Goal: Task Accomplishment & Management: Use online tool/utility

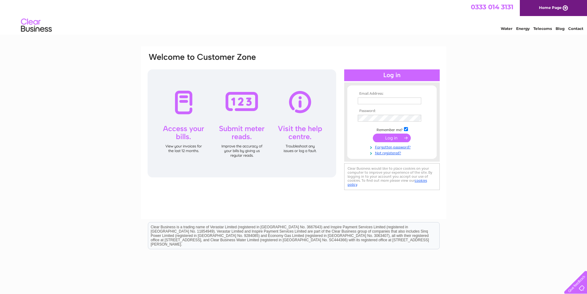
type input "kay@thepetfoodco.co.uk"
click at [379, 137] on input "submit" at bounding box center [392, 137] width 38 height 9
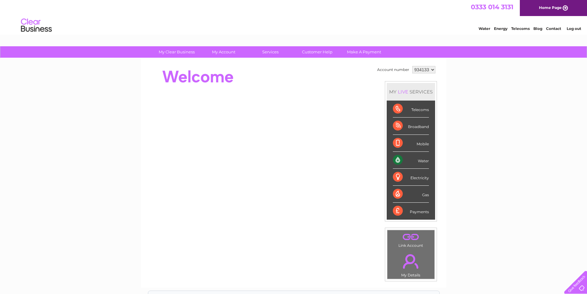
click at [398, 158] on div "Water" at bounding box center [411, 160] width 36 height 17
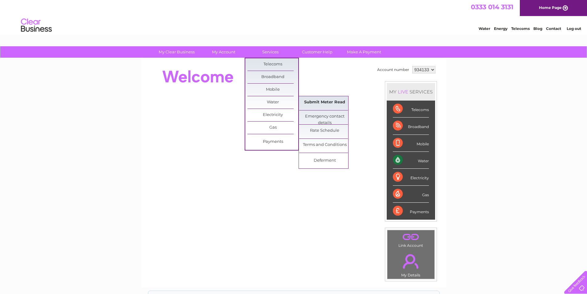
click at [317, 102] on link "Submit Meter Read" at bounding box center [324, 102] width 51 height 12
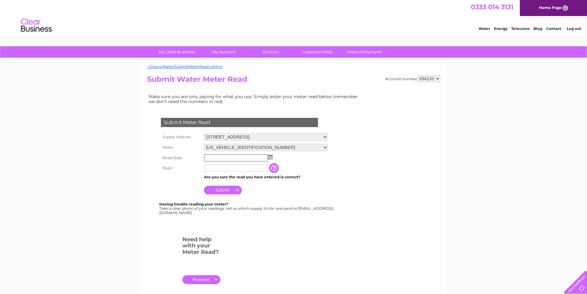
click at [224, 157] on input "text" at bounding box center [236, 157] width 64 height 7
click at [270, 155] on img at bounding box center [270, 156] width 5 height 5
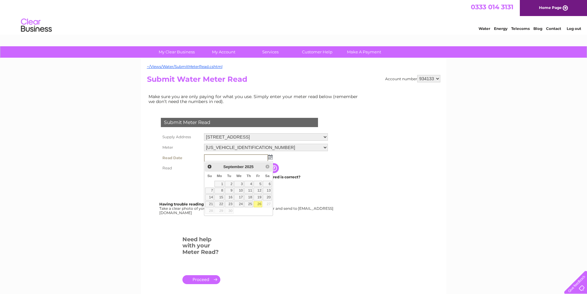
click at [257, 204] on link "26" at bounding box center [258, 204] width 9 height 6
type input "2025/09/26"
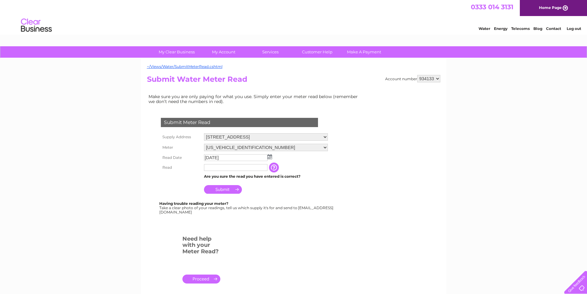
click at [214, 166] on input "text" at bounding box center [235, 167] width 63 height 7
type input "00090"
click at [272, 189] on td "Submit" at bounding box center [265, 187] width 127 height 15
click at [227, 187] on input "Submit" at bounding box center [223, 189] width 38 height 9
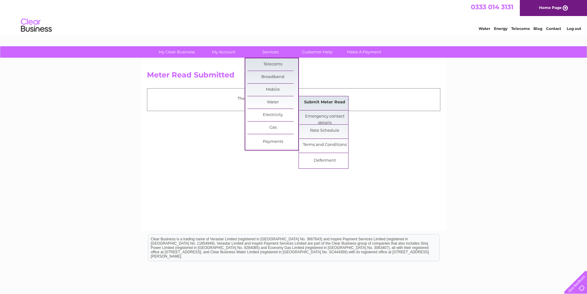
click at [322, 103] on link "Submit Meter Read" at bounding box center [324, 102] width 51 height 12
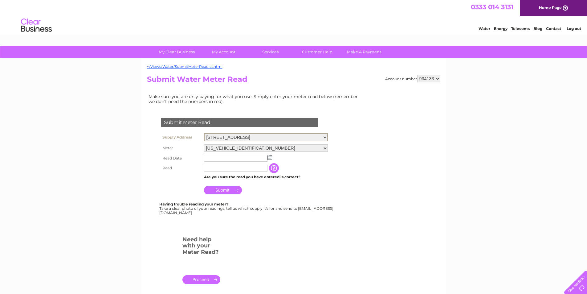
click at [307, 134] on select "27 High Street, Maybole, Ayrshire, KA19 7AB" at bounding box center [266, 137] width 124 height 8
drag, startPoint x: 307, startPoint y: 134, endPoint x: 324, endPoint y: 129, distance: 18.0
click at [307, 134] on select "27 High Street, Maybole, Ayrshire, KA19 7AB" at bounding box center [266, 137] width 124 height 8
click at [420, 79] on select "934133 934135" at bounding box center [428, 78] width 23 height 7
select select "934135"
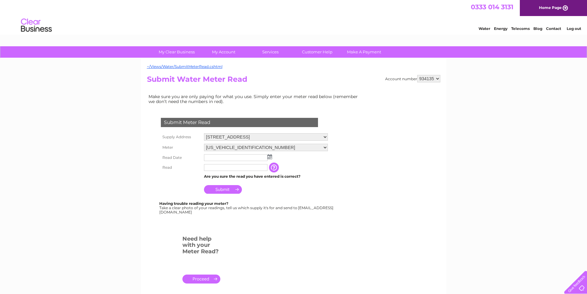
click at [417, 75] on select "934133 934135" at bounding box center [428, 78] width 23 height 7
click at [267, 156] on input "text" at bounding box center [235, 157] width 63 height 7
click at [268, 156] on img at bounding box center [270, 156] width 5 height 5
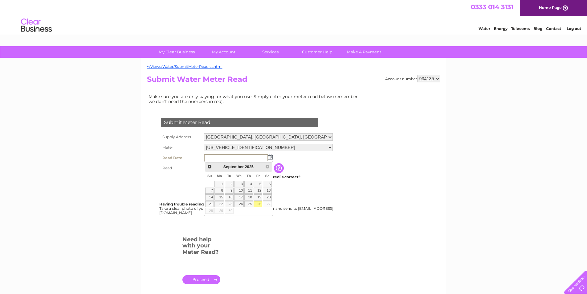
click at [258, 206] on link "26" at bounding box center [258, 204] width 9 height 6
type input "2025/09/26"
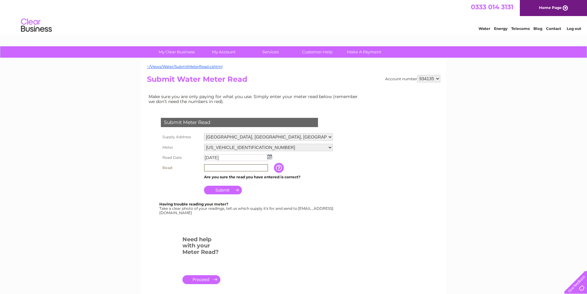
click at [230, 168] on input "text" at bounding box center [236, 167] width 64 height 7
type input "06175"
click at [230, 188] on input "Submit" at bounding box center [223, 189] width 38 height 9
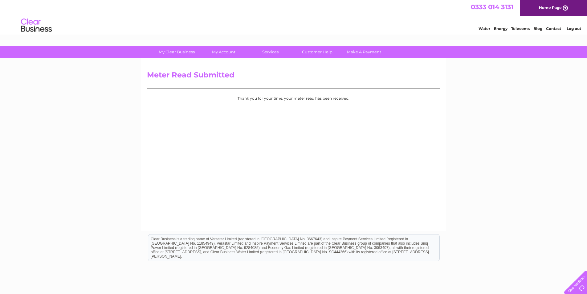
click at [328, 164] on div "Meter Read Submitted Thank you for your time, your meter read has been received." at bounding box center [293, 144] width 305 height 173
click at [577, 30] on link "Log out" at bounding box center [574, 28] width 14 height 5
